Goal: Understand process/instructions: Learn about a topic

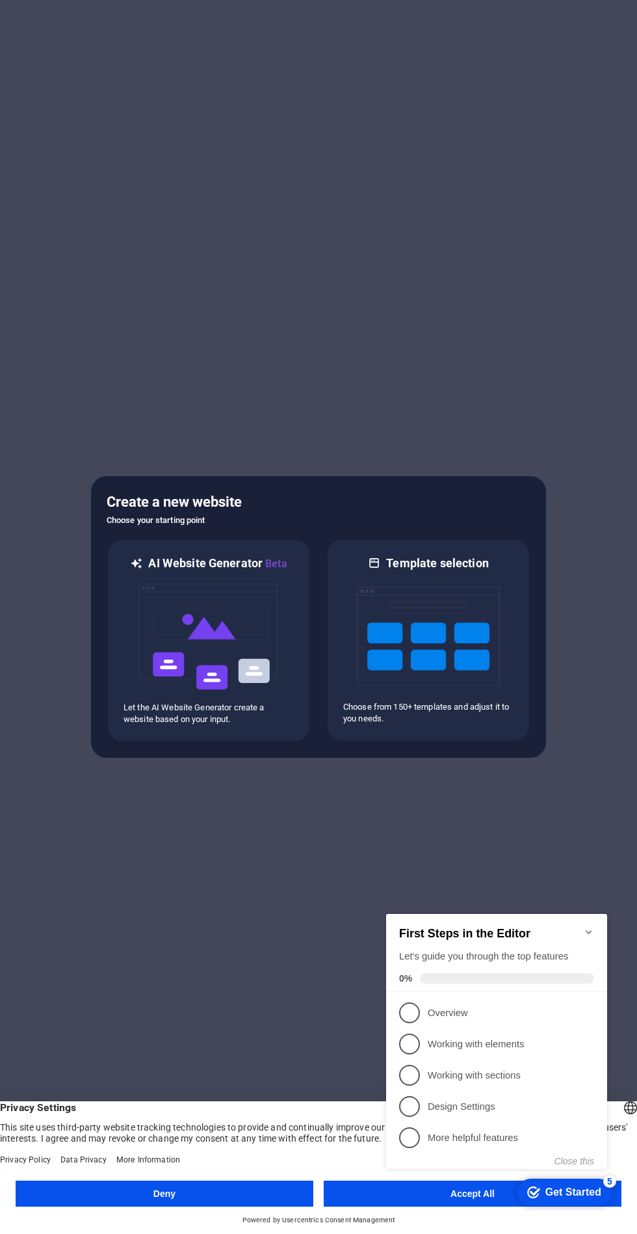
click at [439, 1202] on div "checkmark Get Started 5 First Steps in the Editor Let's guide you through the t…" at bounding box center [499, 1053] width 237 height 316
click at [438, 1195] on div "checkmark Get Started 5 First Steps in the Editor Let's guide you through the t…" at bounding box center [499, 1053] width 237 height 316
click at [455, 1180] on div "checkmark Get Started 5 First Steps in the Editor Let's guide you through the t…" at bounding box center [499, 1053] width 237 height 316
click at [431, 1013] on p "Overview - incomplete" at bounding box center [506, 1013] width 156 height 14
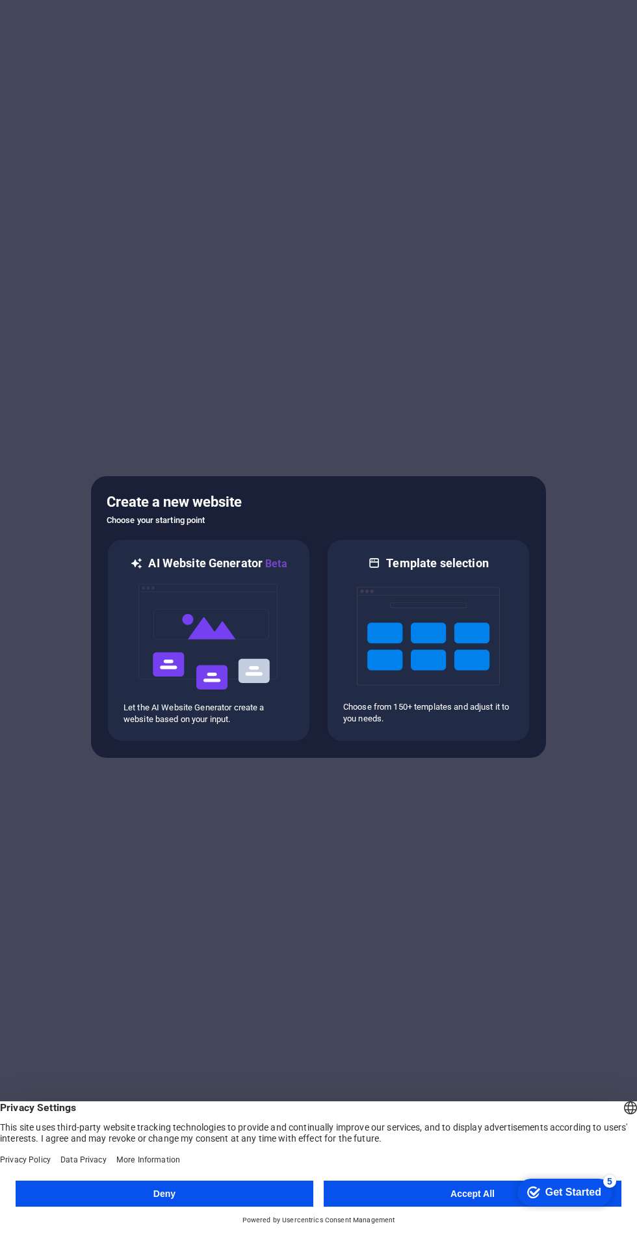
click at [446, 1179] on footer "Deny Accept All Powered by Usercentrics Consent Management" at bounding box center [318, 1203] width 637 height 61
click at [447, 1200] on button "Accept All" at bounding box center [473, 1193] width 298 height 26
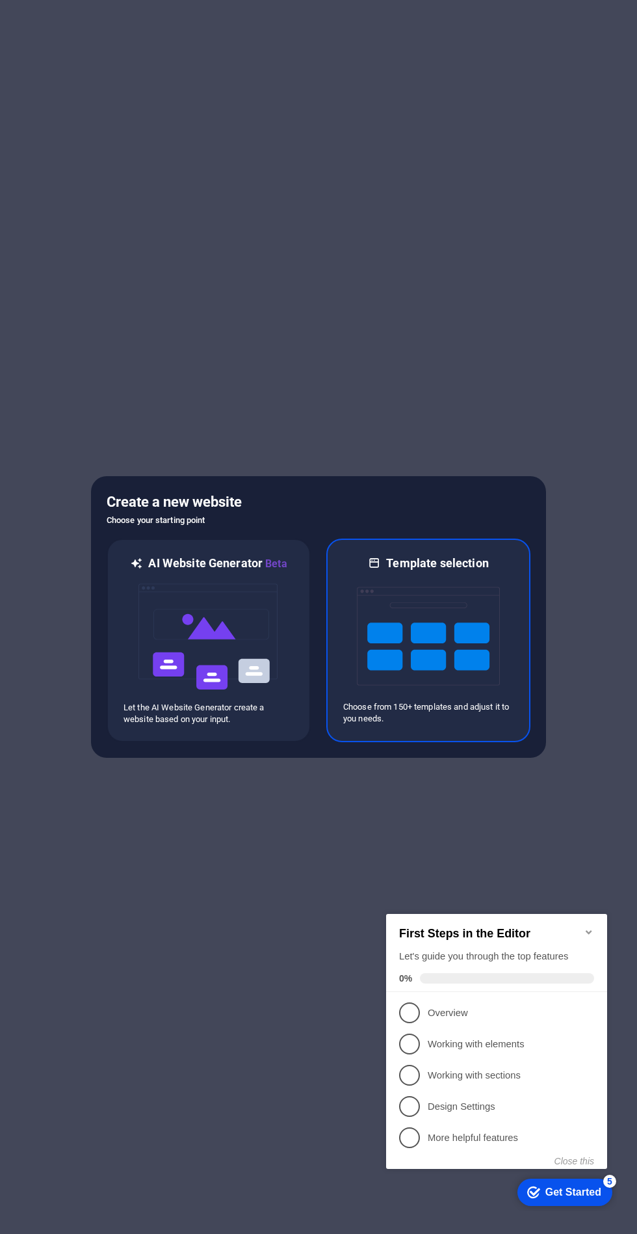
click at [471, 648] on img at bounding box center [428, 636] width 143 height 130
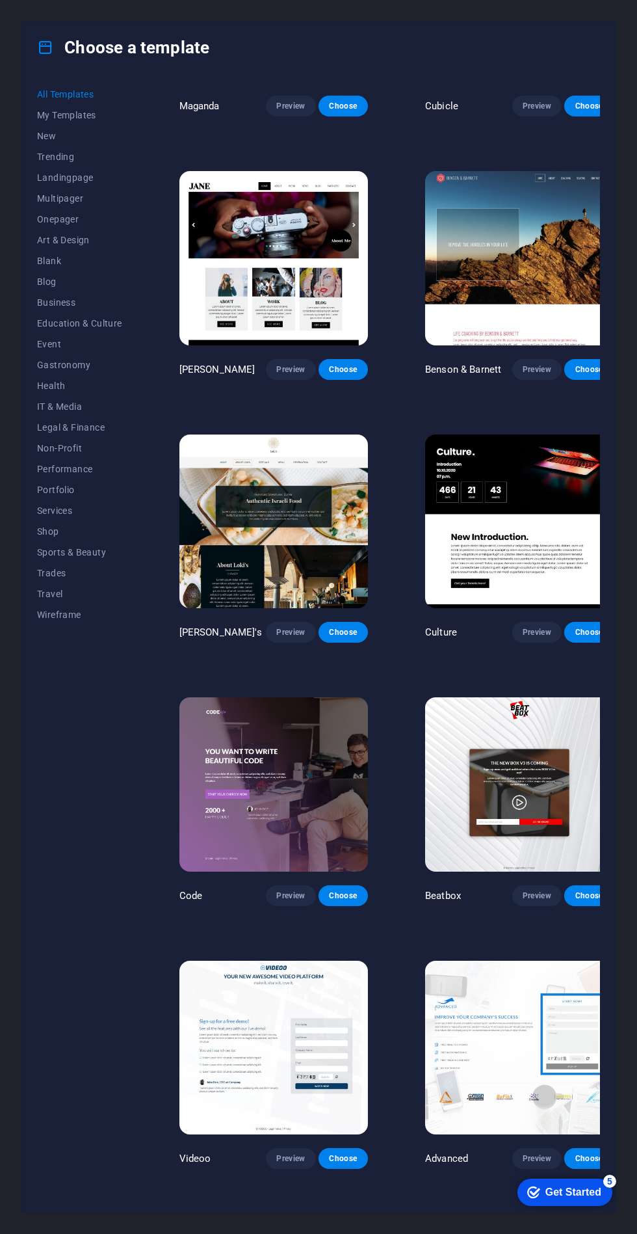
scroll to position [13396, 0]
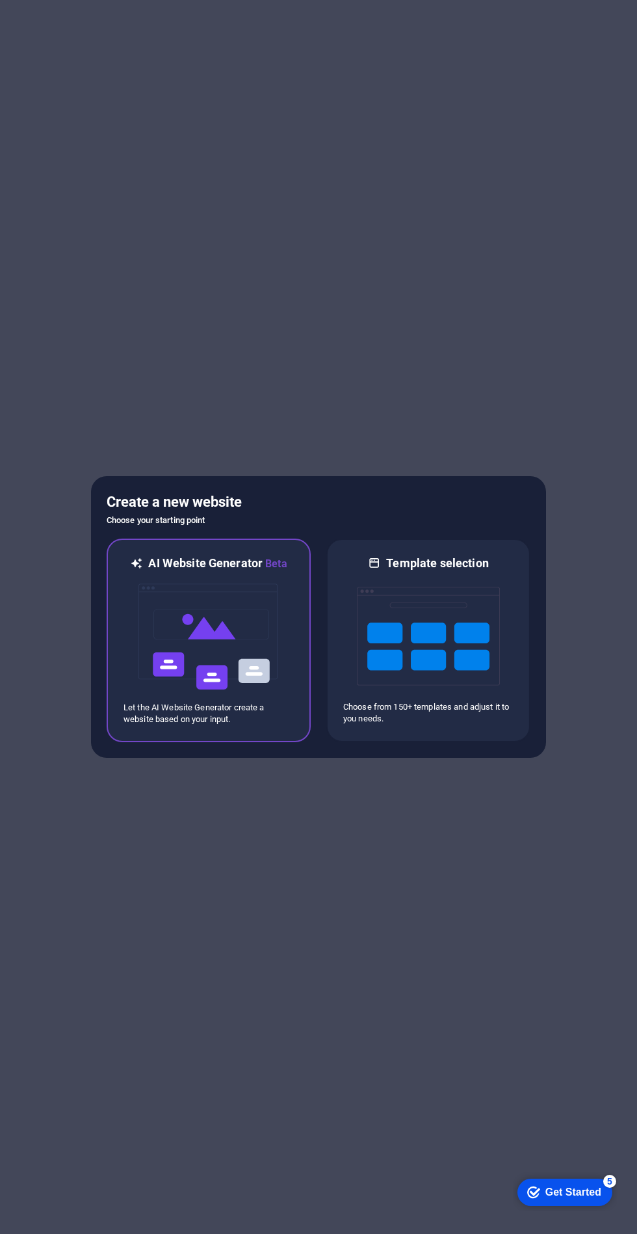
click at [209, 643] on img at bounding box center [208, 637] width 143 height 130
